Goal: Information Seeking & Learning: Learn about a topic

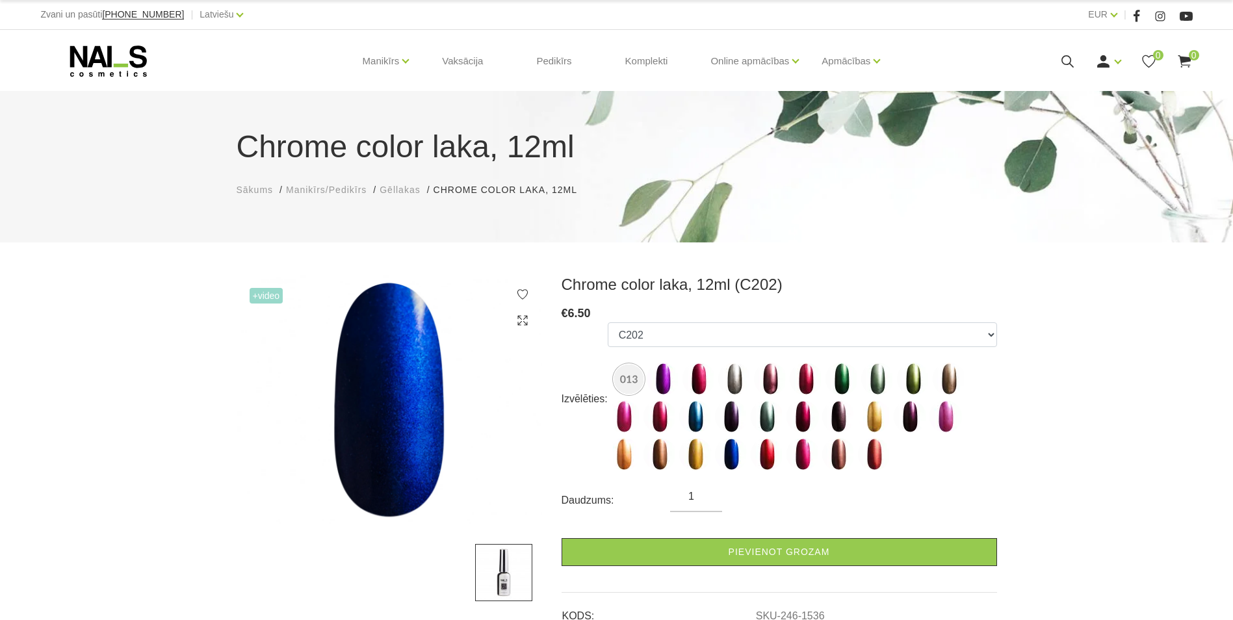
select select "1536"
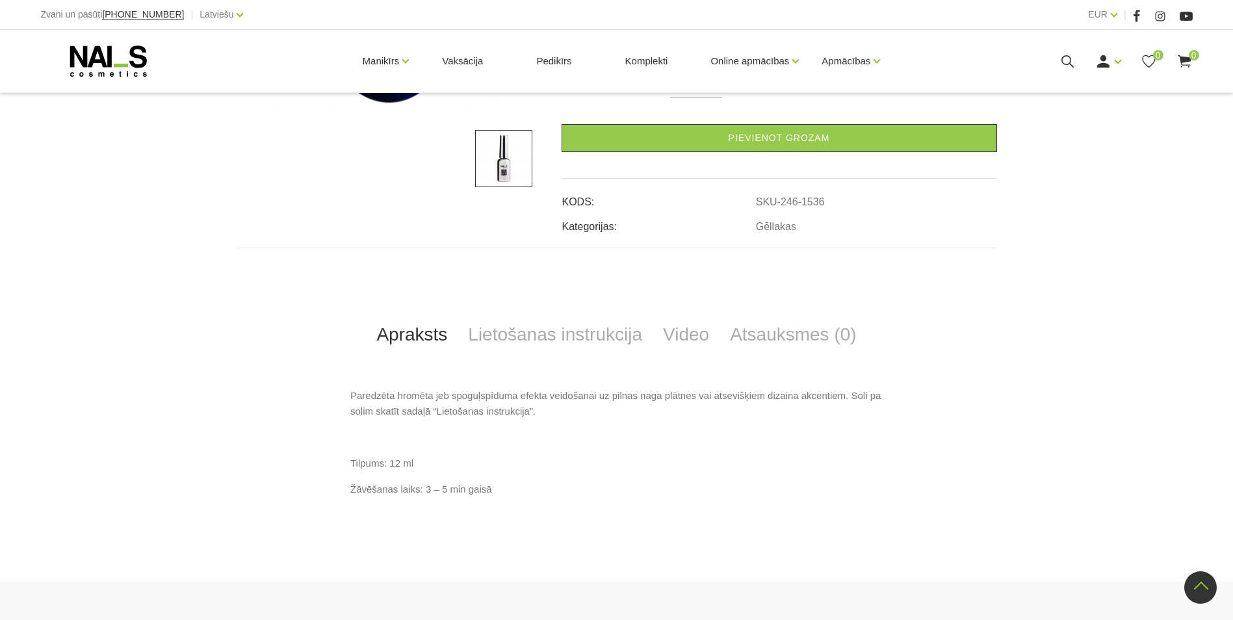
scroll to position [570, 0]
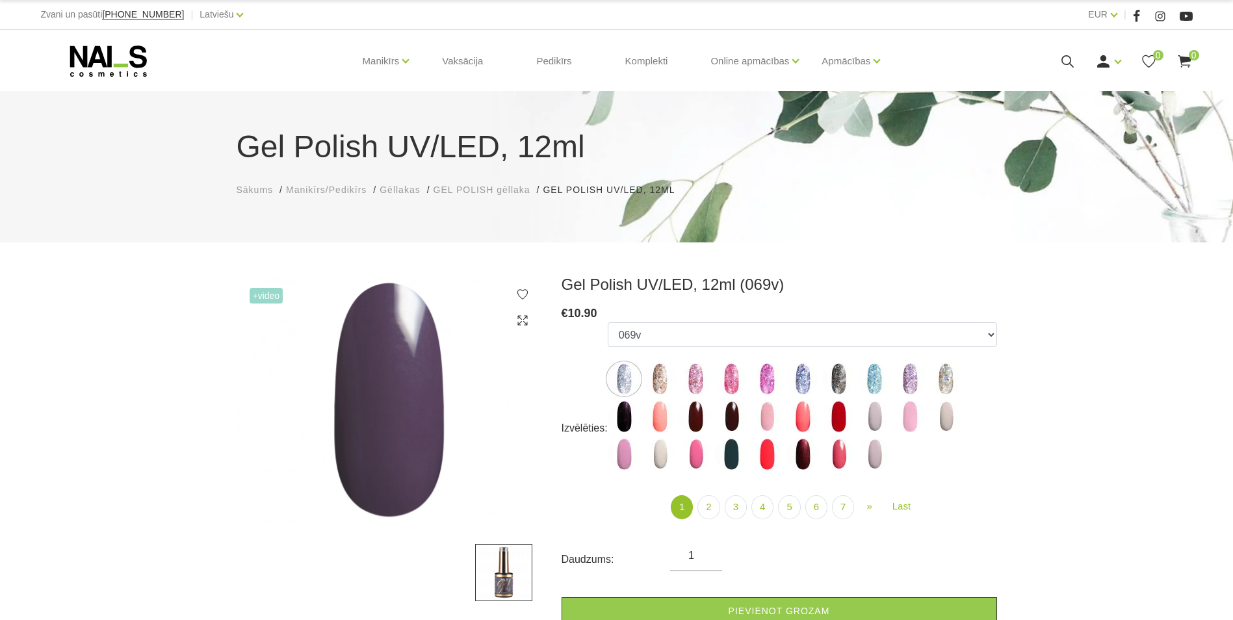
select select "3995"
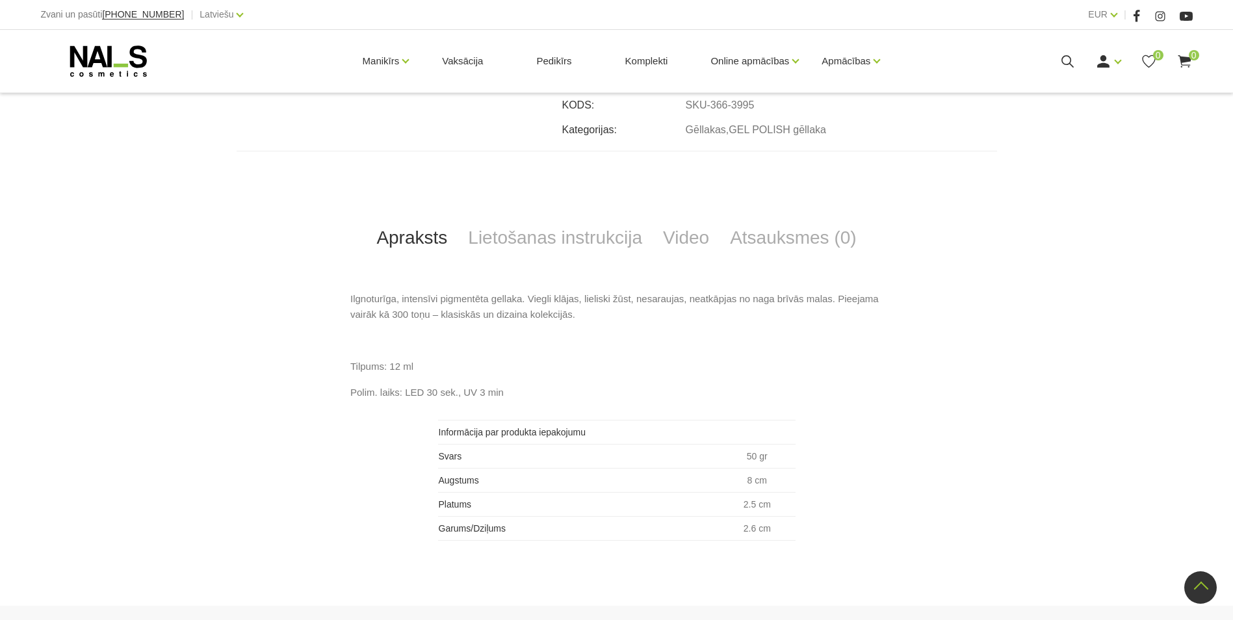
scroll to position [585, 0]
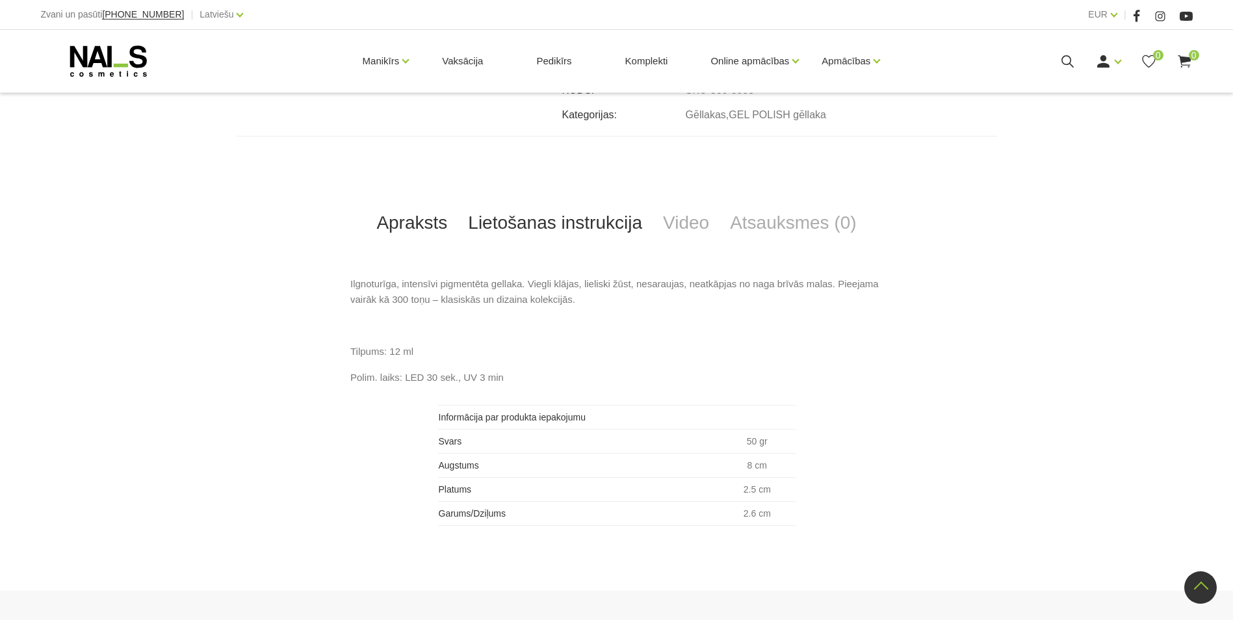
click at [541, 228] on link "Lietošanas instrukcija" at bounding box center [555, 223] width 195 height 43
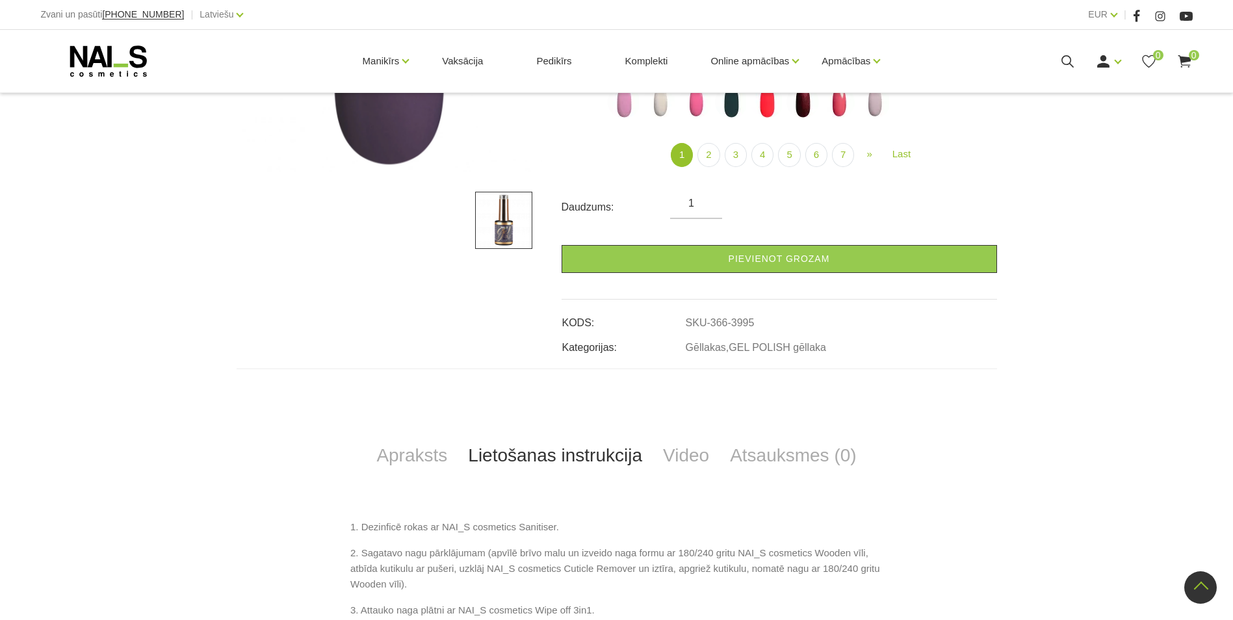
scroll to position [350, 0]
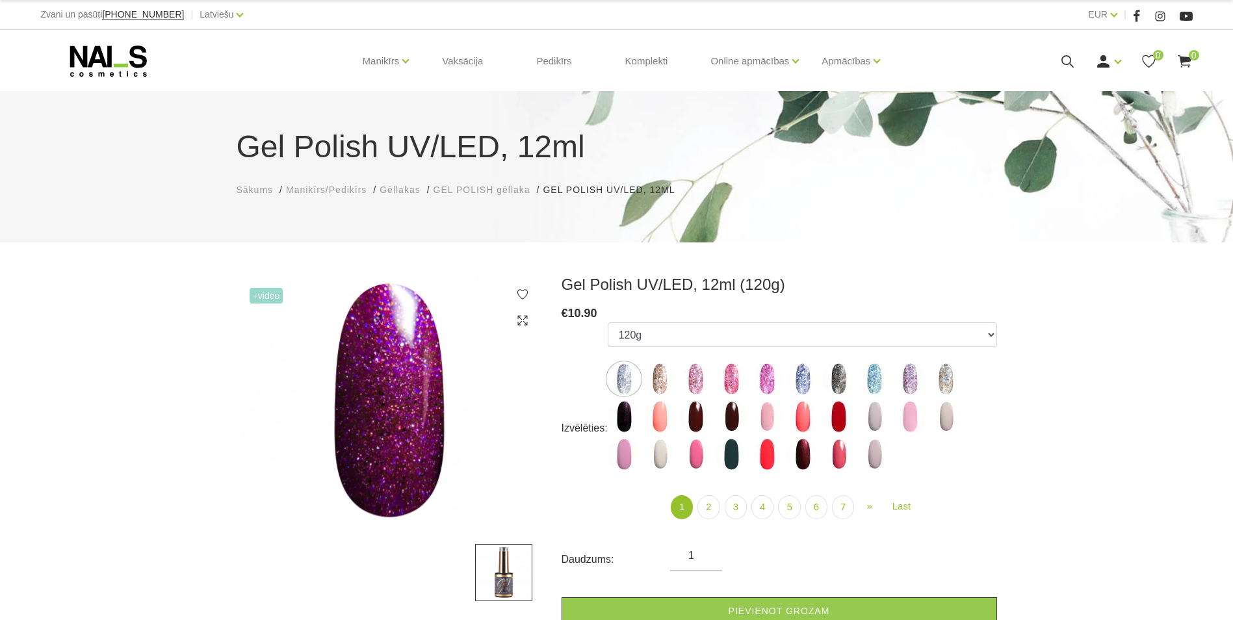
select select "4027"
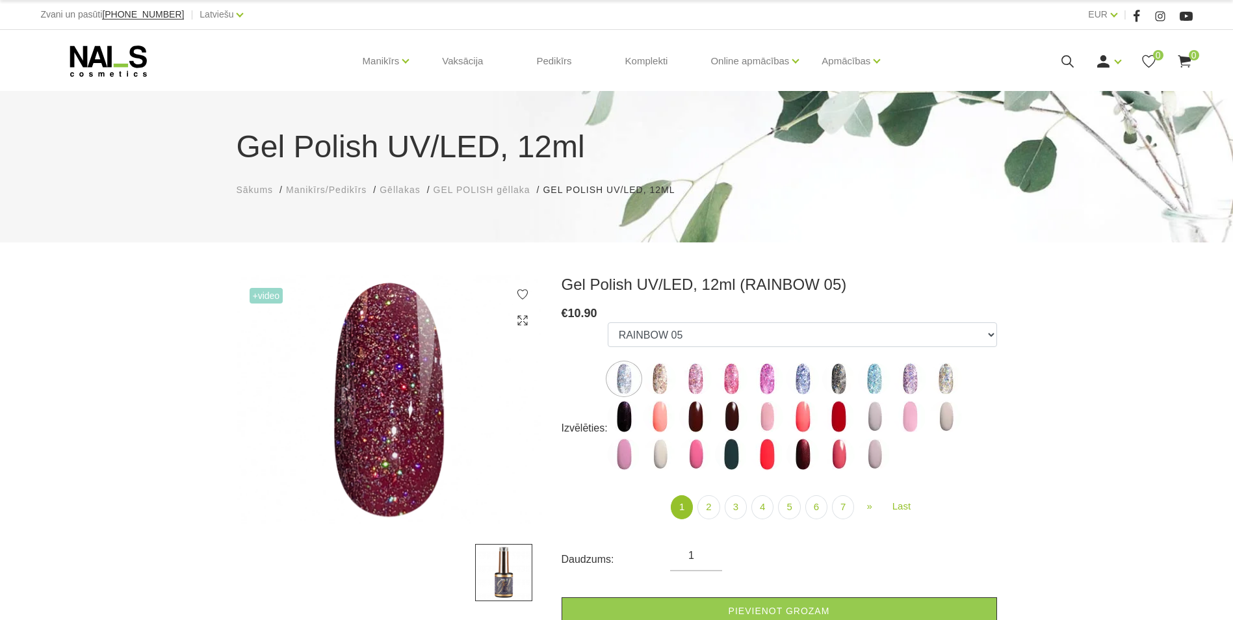
select select "4447"
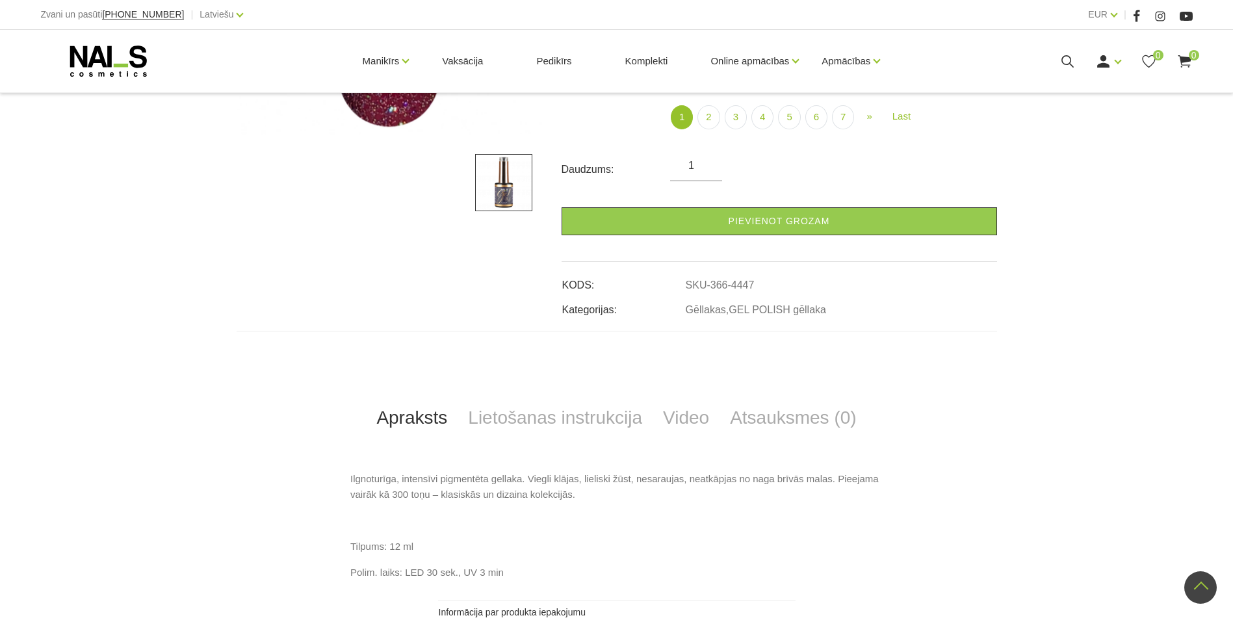
scroll to position [650, 0]
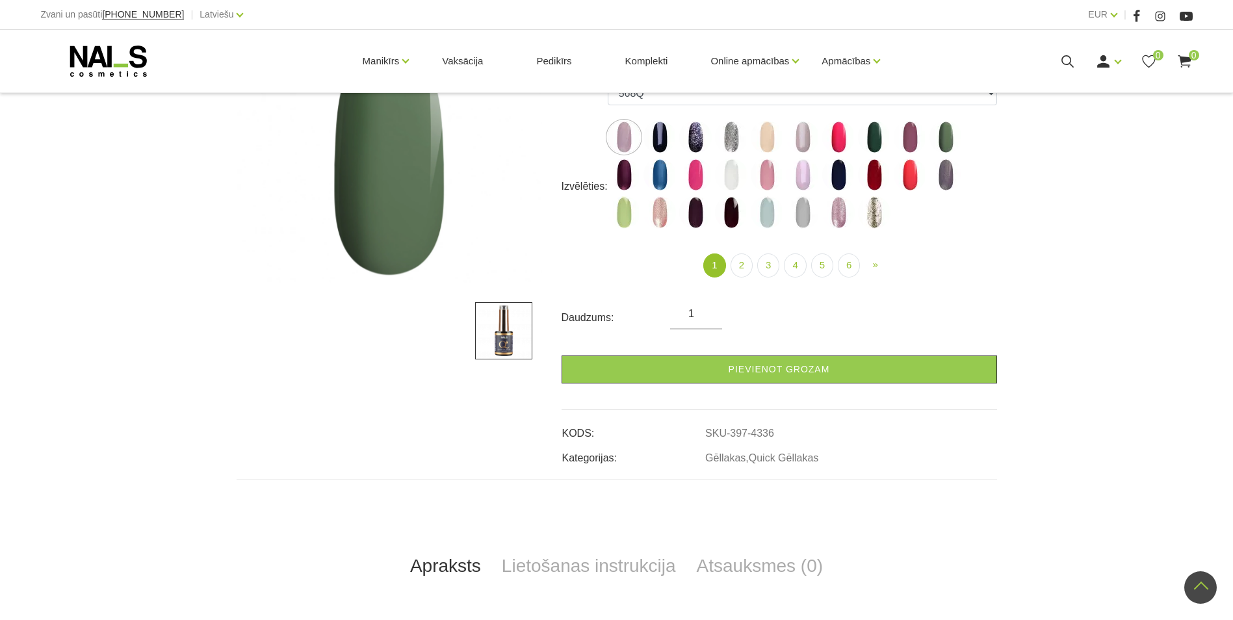
scroll to position [195, 0]
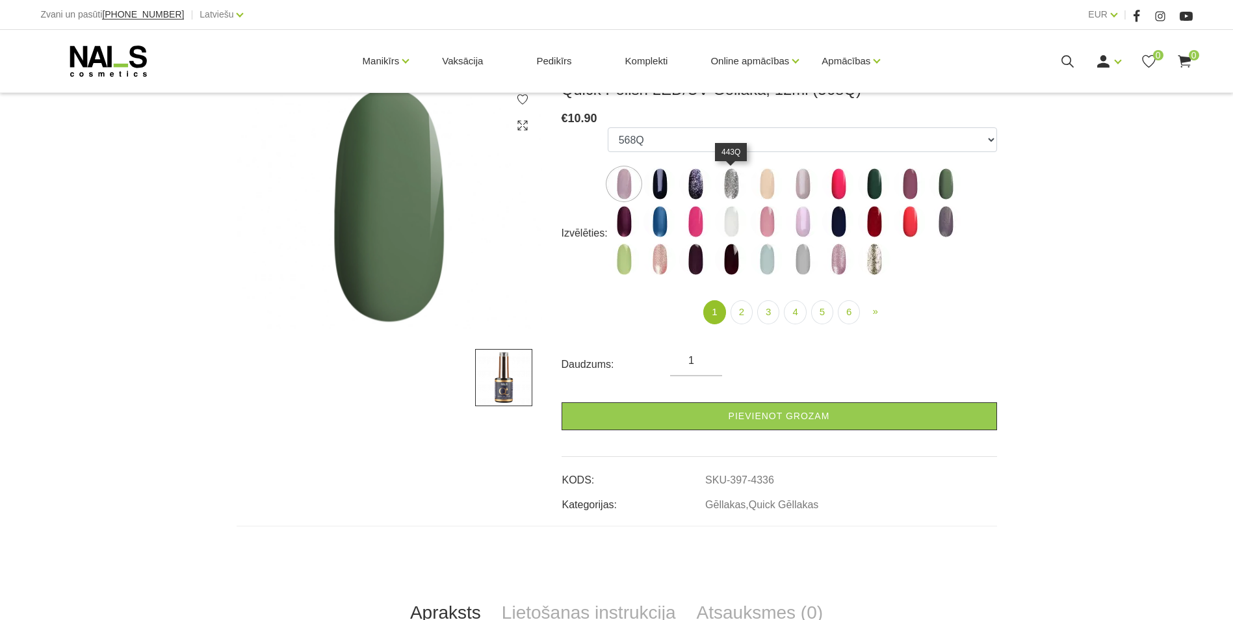
click at [728, 175] on img at bounding box center [731, 184] width 33 height 33
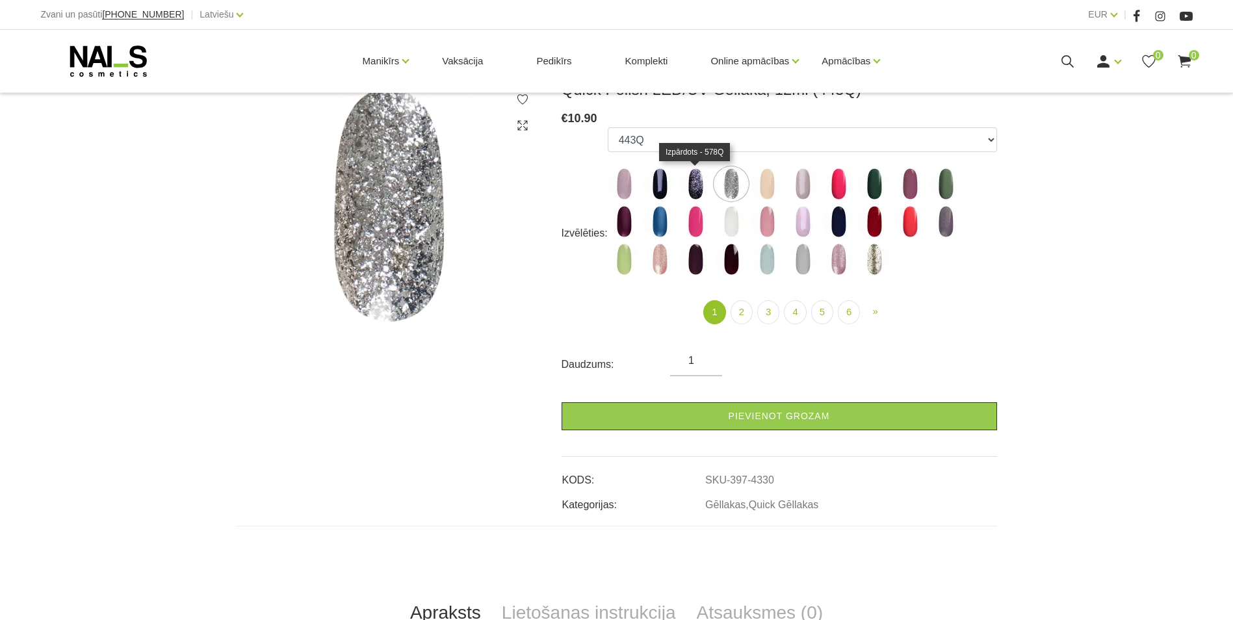
click at [696, 188] on img at bounding box center [695, 184] width 33 height 33
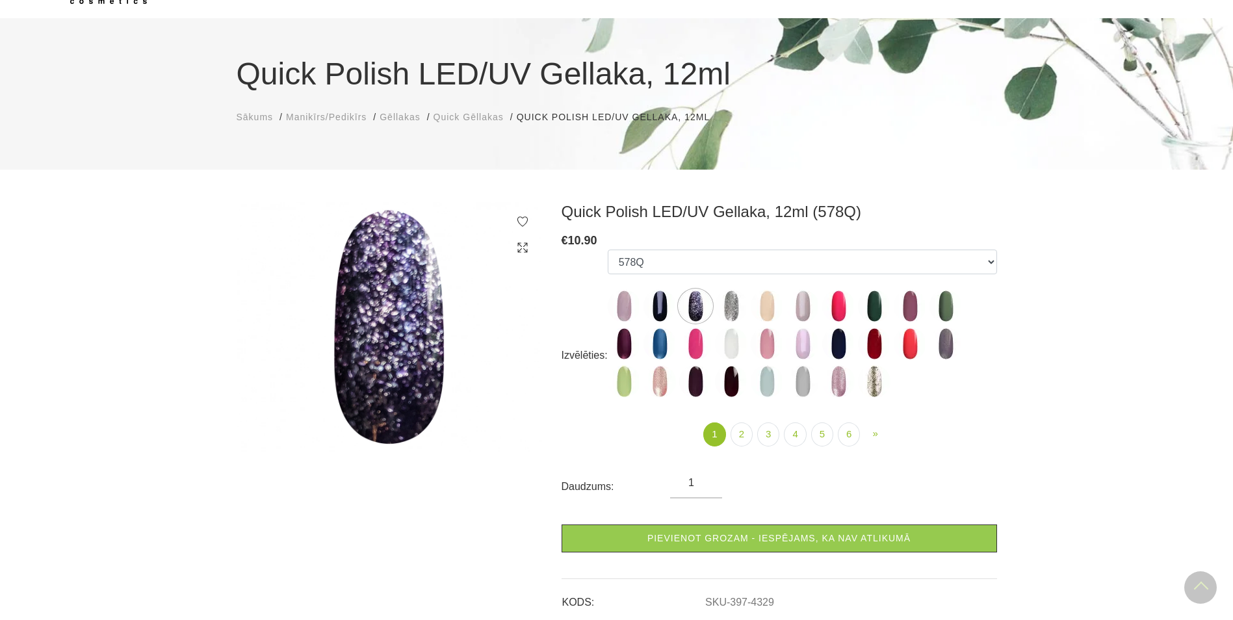
scroll to position [65, 0]
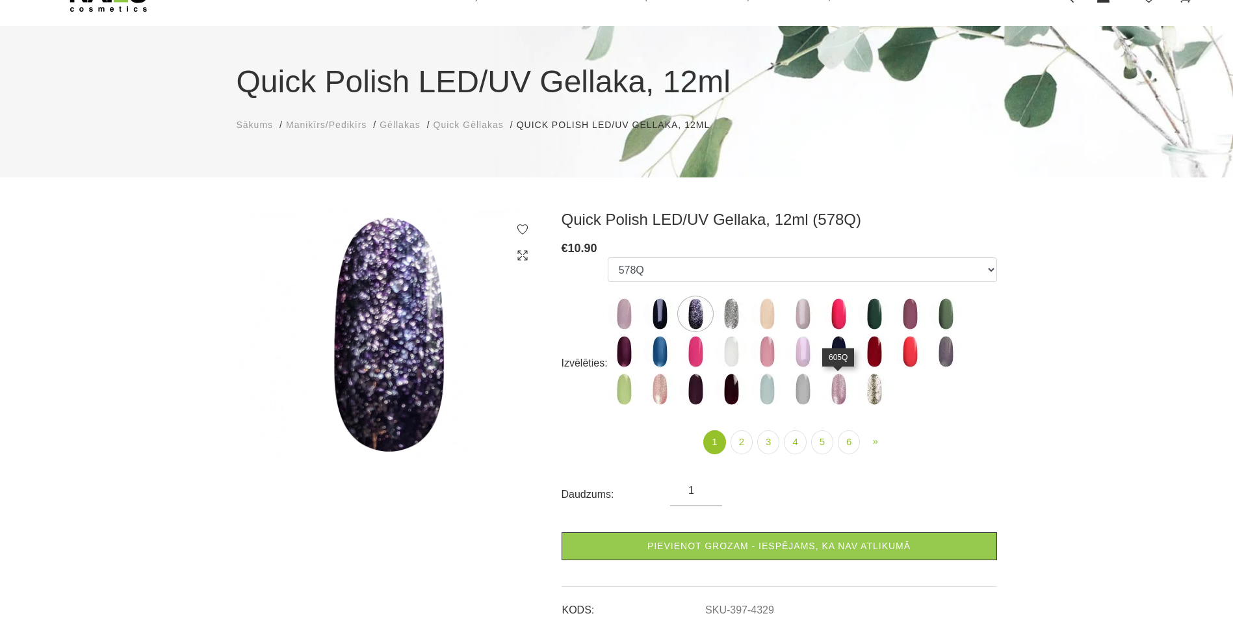
click at [841, 397] on img at bounding box center [838, 389] width 33 height 33
select select "4356"
